Goal: Task Accomplishment & Management: Use online tool/utility

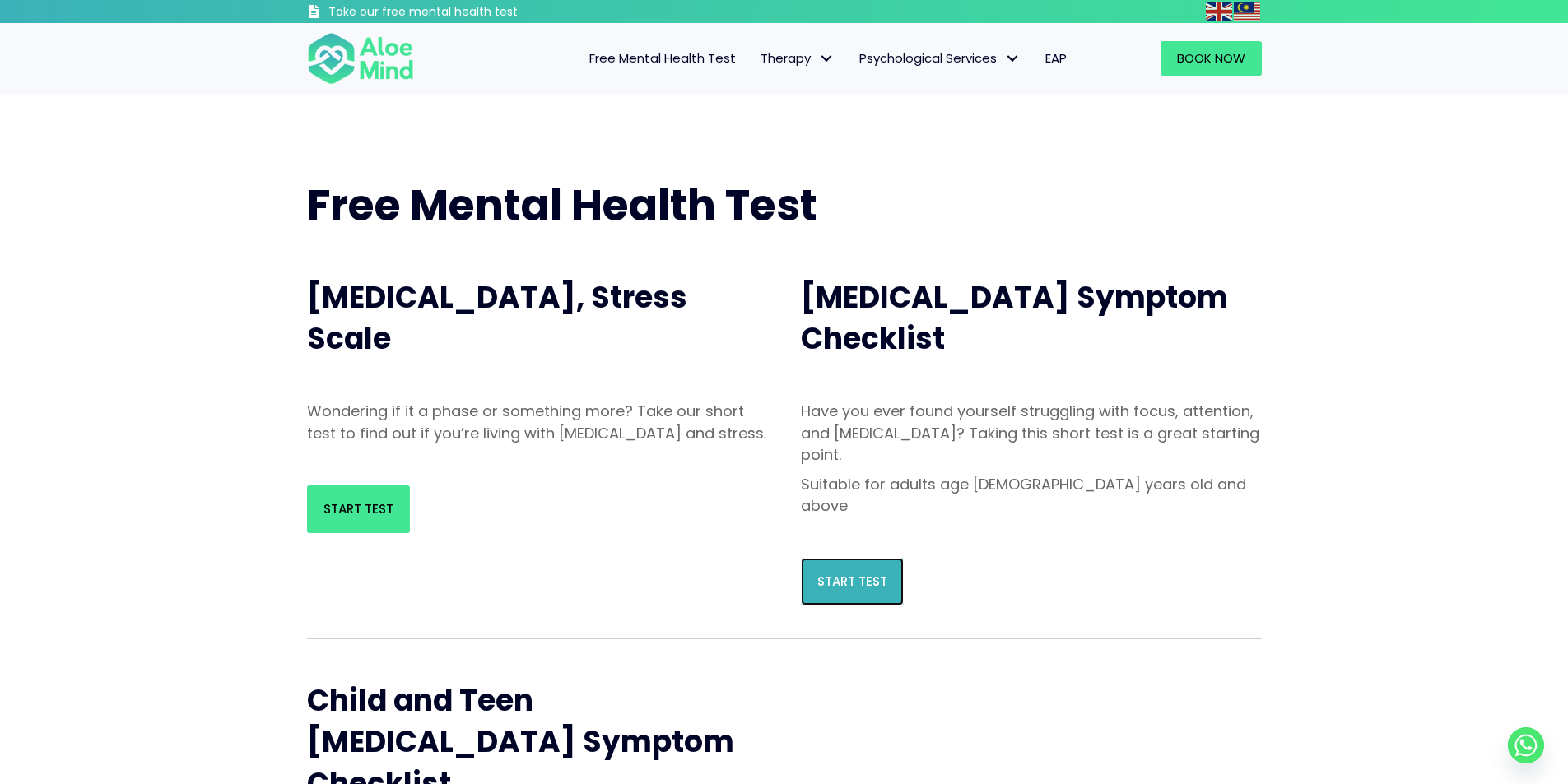
click at [823, 572] on span "Start Test" at bounding box center [852, 581] width 70 height 18
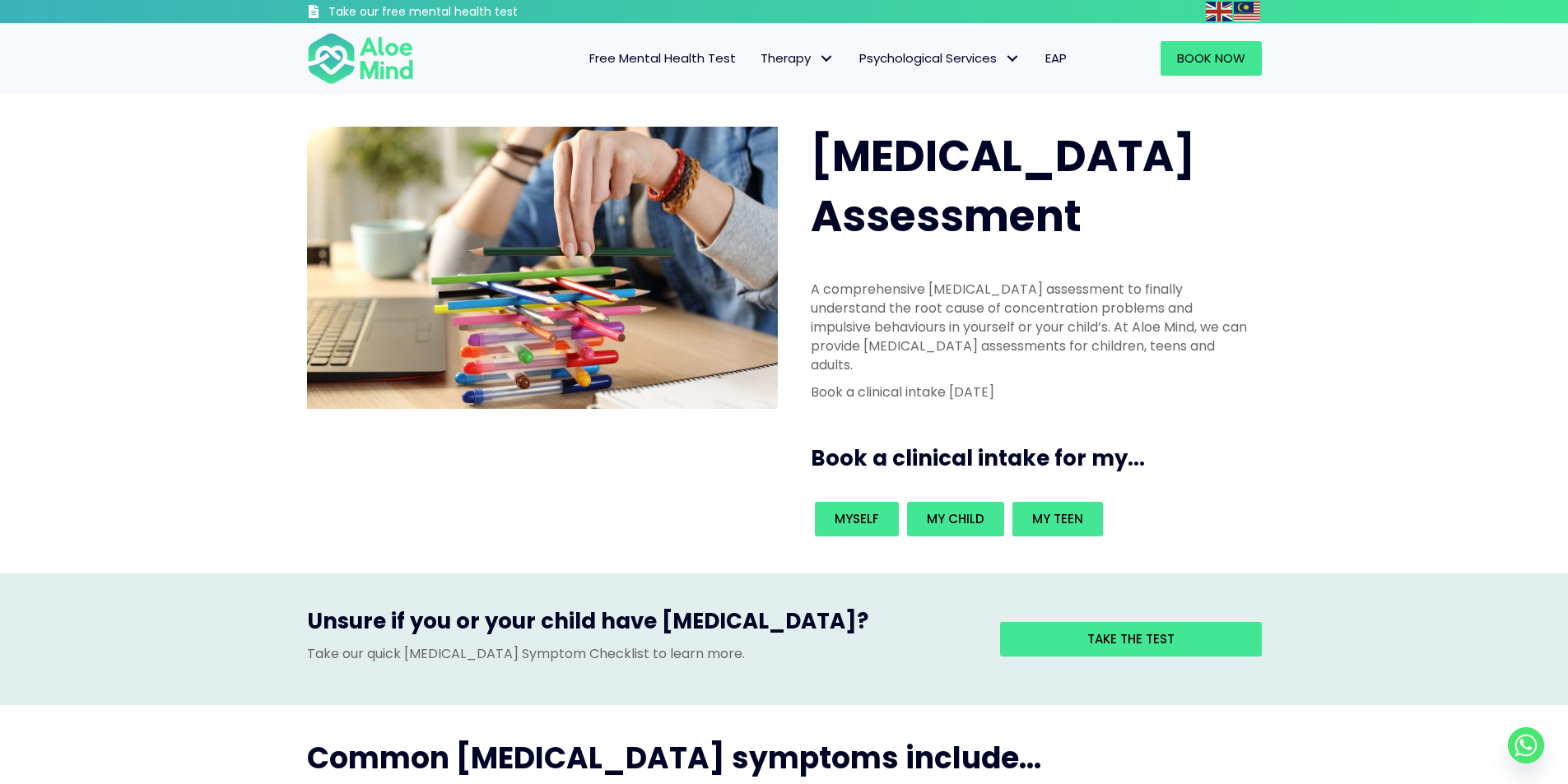
click at [707, 57] on span "Free Mental Health Test" at bounding box center [662, 58] width 147 height 18
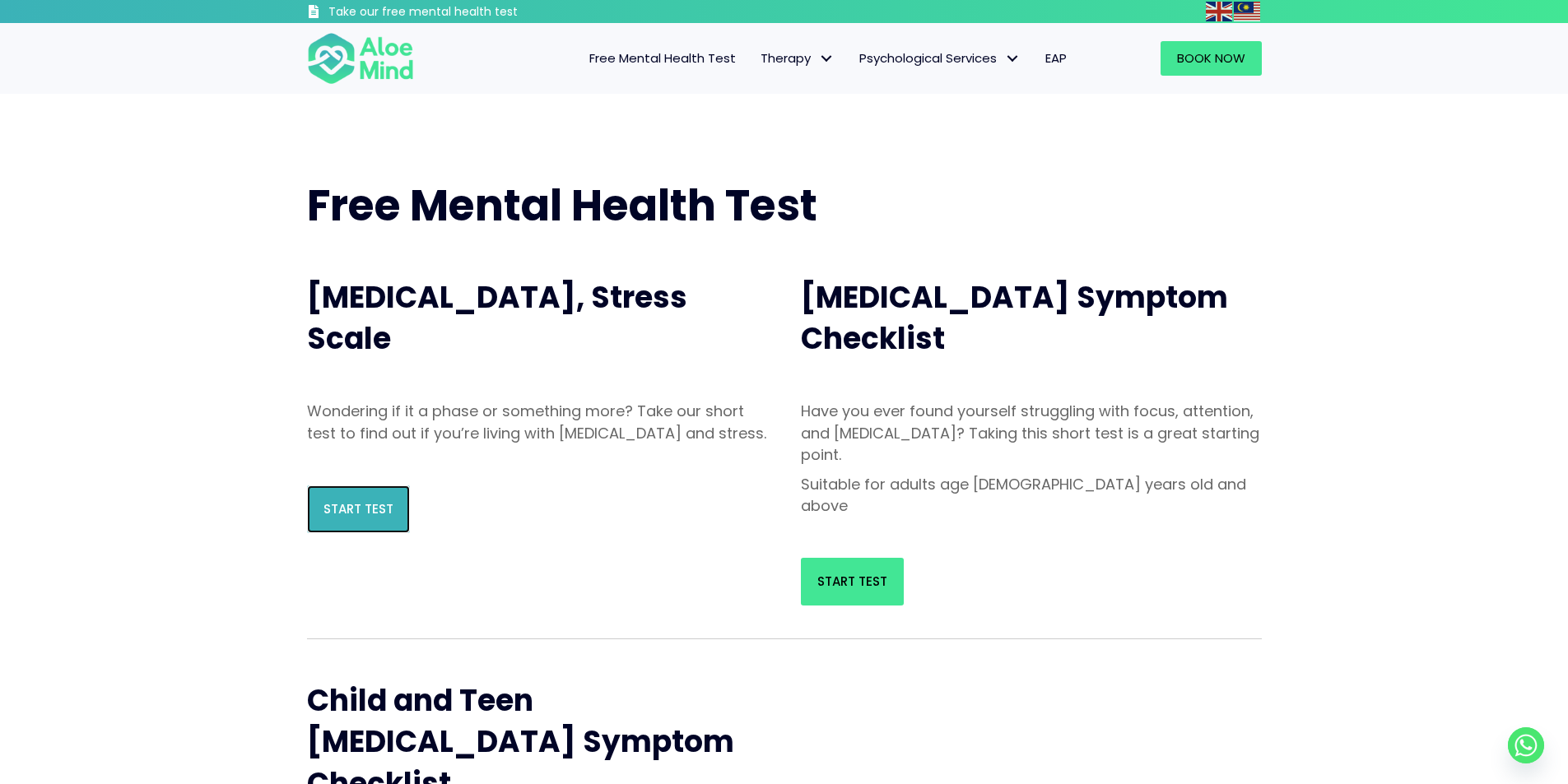
click at [389, 533] on link "Start Test" at bounding box center [358, 509] width 103 height 48
